Goal: Complete application form

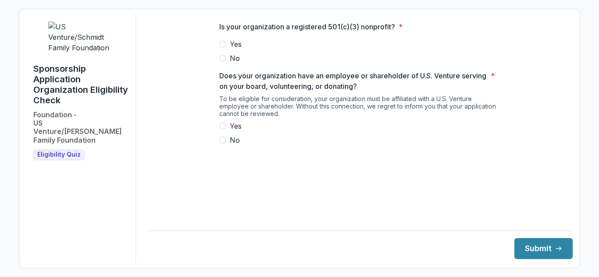
click at [222, 48] on span at bounding box center [222, 44] width 7 height 7
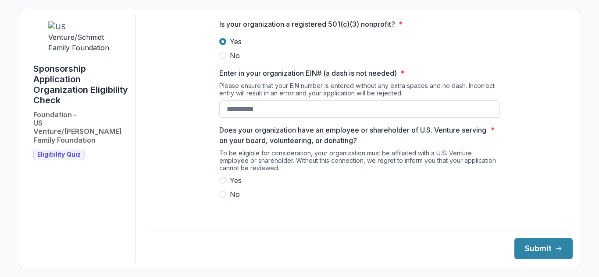
scroll to position [4, 0]
click at [309, 116] on input "Enter in your organization EIN# (a dash is not needed) *" at bounding box center [359, 108] width 280 height 18
paste input "**********"
type input "**********"
drag, startPoint x: 222, startPoint y: 185, endPoint x: 227, endPoint y: 185, distance: 4.8
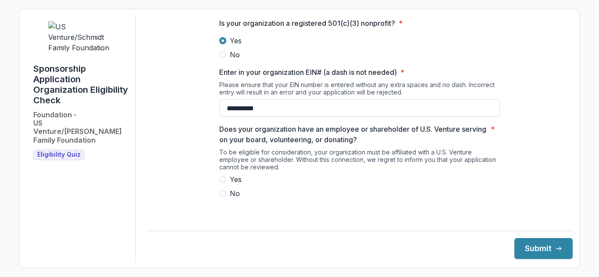
click at [222, 183] on span at bounding box center [222, 179] width 7 height 7
click at [535, 251] on button "Submit" at bounding box center [543, 248] width 58 height 21
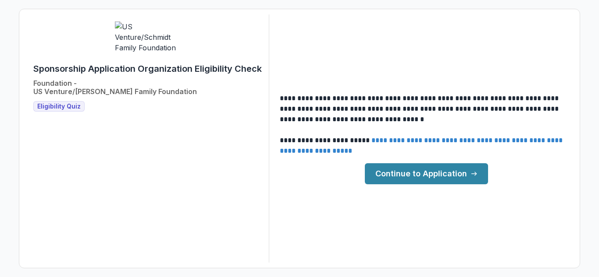
click at [398, 181] on link "Continue to Application" at bounding box center [426, 173] width 123 height 21
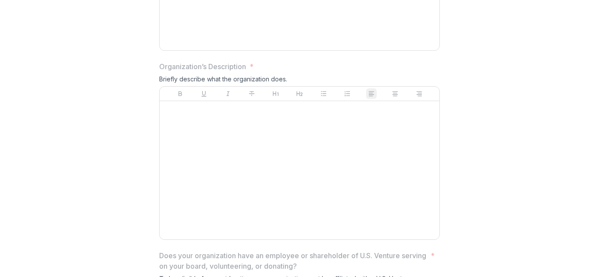
scroll to position [526, 0]
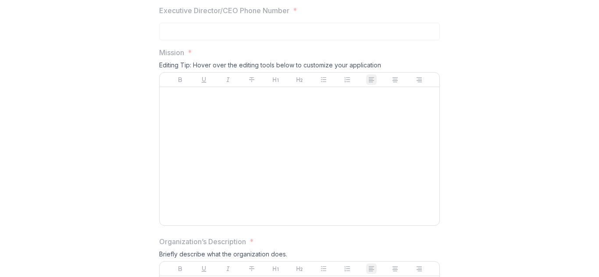
click at [303, 128] on div at bounding box center [299, 156] width 273 height 131
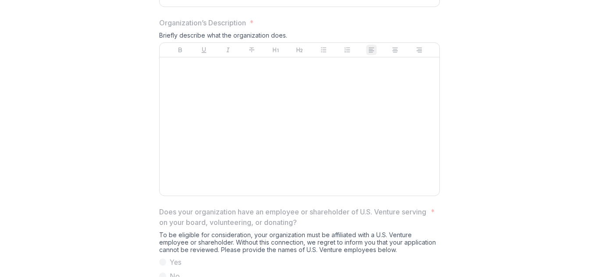
click at [303, 132] on div at bounding box center [299, 126] width 273 height 131
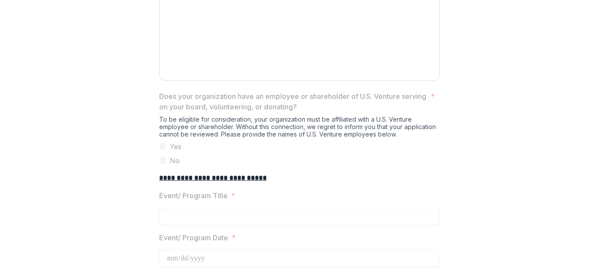
scroll to position [920, 0]
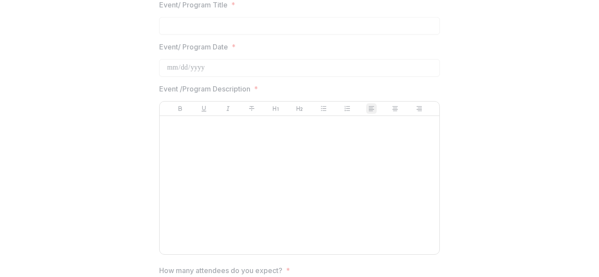
click at [230, 127] on div at bounding box center [300, 185] width 280 height 138
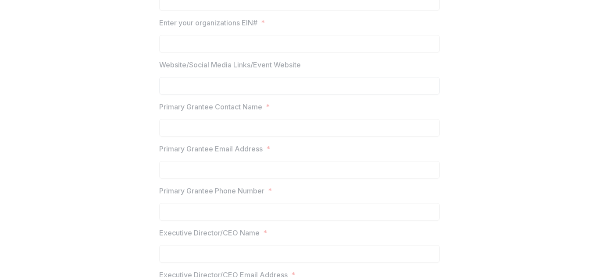
scroll to position [0, 0]
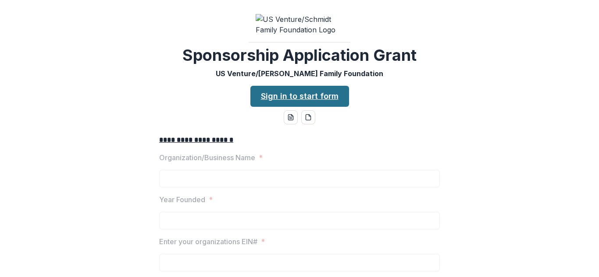
click at [295, 107] on link "Sign in to start form" at bounding box center [299, 96] width 99 height 21
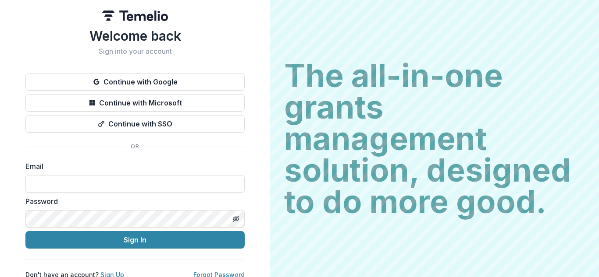
scroll to position [9, 0]
